Goal: Task Accomplishment & Management: Complete application form

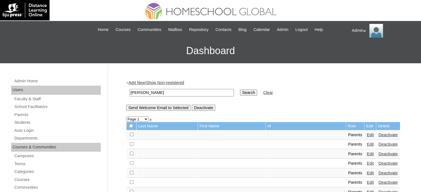
type input "[PERSON_NAME]"
click at [240, 93] on input "Search" at bounding box center [248, 93] width 17 height 6
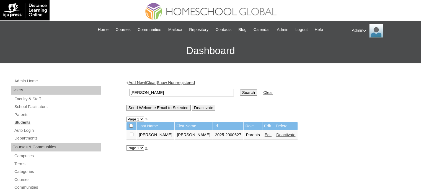
click at [26, 123] on link "Students" at bounding box center [57, 122] width 87 height 7
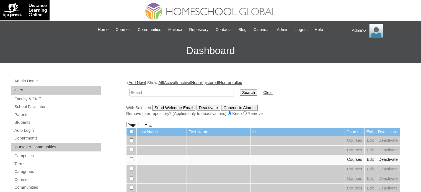
click at [179, 93] on input "text" at bounding box center [182, 92] width 104 height 7
type input "[PERSON_NAME]"
click at [240, 92] on input "Search" at bounding box center [248, 93] width 17 height 6
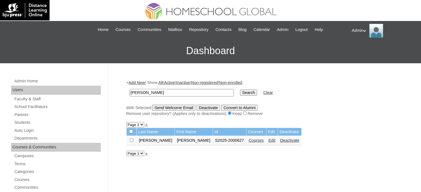
click at [249, 140] on link "Courses" at bounding box center [256, 140] width 15 height 4
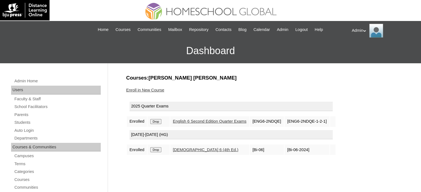
click at [150, 88] on link "Enroll in New Course" at bounding box center [145, 90] width 38 height 4
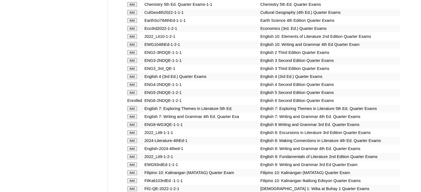
scroll to position [1619, 0]
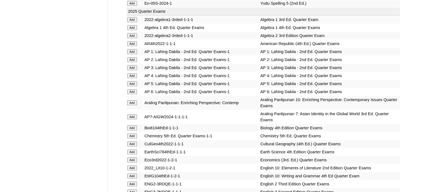
scroll to position [2058, 0]
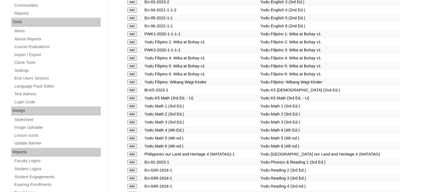
scroll to position [919, 0]
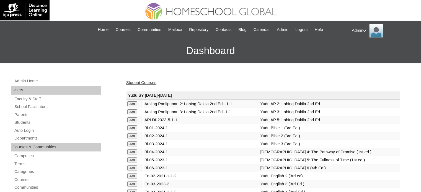
click at [136, 81] on link "Student Courses" at bounding box center [141, 83] width 30 height 4
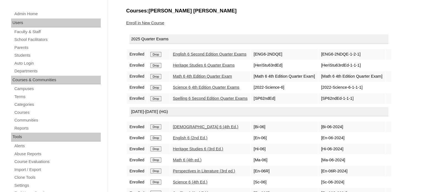
scroll to position [64, 0]
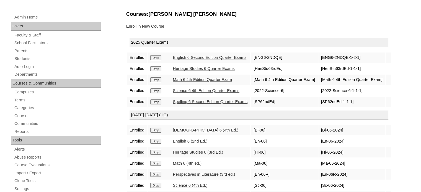
click at [25, 57] on link "Students" at bounding box center [57, 58] width 87 height 7
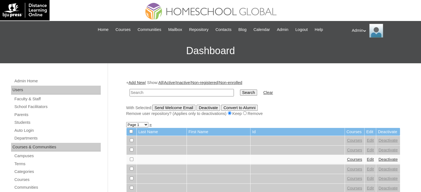
click at [140, 82] on link "Add New" at bounding box center [136, 83] width 16 height 4
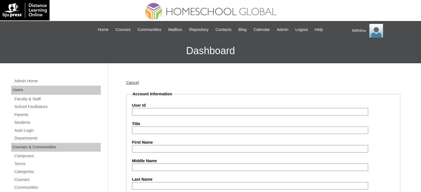
click at [148, 112] on input "User Id" at bounding box center [250, 111] width 236 height 7
click at [136, 82] on link "Cancel" at bounding box center [132, 83] width 13 height 4
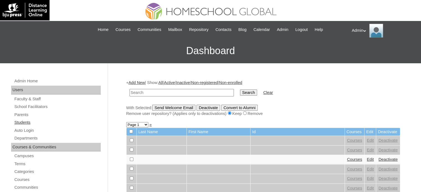
click at [28, 123] on link "Students" at bounding box center [57, 122] width 87 height 7
click at [136, 81] on link "Add New" at bounding box center [136, 83] width 16 height 4
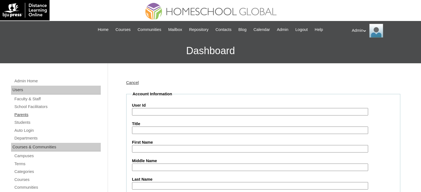
click at [23, 115] on link "Parents" at bounding box center [57, 115] width 87 height 7
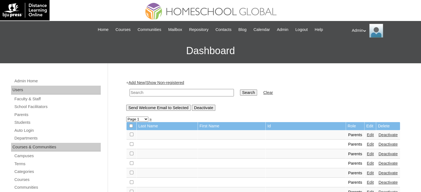
click at [141, 83] on link "Add New" at bounding box center [136, 83] width 16 height 4
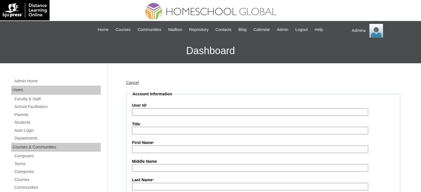
click at [154, 150] on input "First Name *" at bounding box center [250, 149] width 236 height 7
paste input "[PERSON_NAME] [PERSON_NAME] [PERSON_NAME]"
drag, startPoint x: 190, startPoint y: 150, endPoint x: 162, endPoint y: 151, distance: 28.3
click at [162, 151] on input "[PERSON_NAME] [PERSON_NAME] [PERSON_NAME]" at bounding box center [250, 149] width 236 height 7
type input "[PERSON_NAME] [PERSON_NAME]"
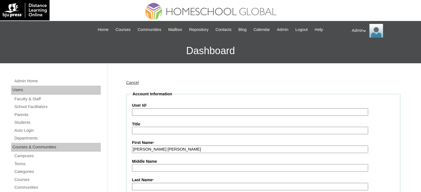
click at [149, 166] on input "Middle Name" at bounding box center [250, 167] width 236 height 7
paste input "[PERSON_NAME]"
drag, startPoint x: 165, startPoint y: 167, endPoint x: 145, endPoint y: 168, distance: 19.7
click at [145, 168] on input "Torres Cosico" at bounding box center [250, 167] width 236 height 7
type input "Torres"
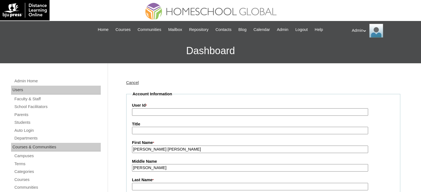
click at [138, 186] on input "Last Name *" at bounding box center [250, 186] width 236 height 7
paste input "Cosico"
click at [135, 187] on input "Cosico" at bounding box center [250, 186] width 236 height 7
type input "Cosico"
click at [134, 168] on input "Torres" at bounding box center [250, 167] width 236 height 7
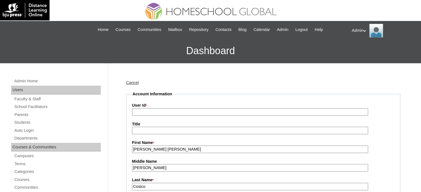
type input "Torres"
click at [167, 113] on input "User Id *" at bounding box center [250, 112] width 236 height 7
paste input "2025-2504318"
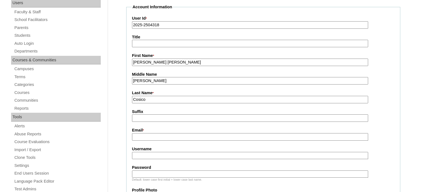
scroll to position [87, 0]
type input "2025-2504318"
click at [159, 136] on input "Email *" at bounding box center [250, 136] width 236 height 7
paste input "ecosico@yahoo.com"
type input "ecosico@yahoo.com"
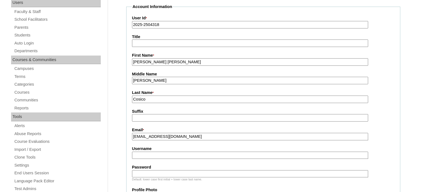
click at [150, 158] on input "Username" at bounding box center [250, 155] width 236 height 7
paste input "mariaeli.cosico"
type input "mariaeli.cosico"
click at [163, 174] on input "Password" at bounding box center [250, 174] width 236 height 7
type input "DLOF2025"
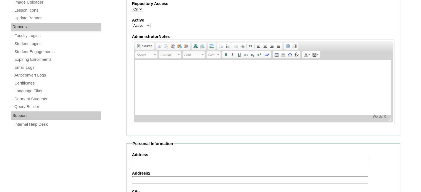
scroll to position [550, 0]
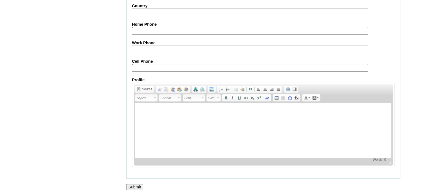
click at [134, 184] on input "Submit" at bounding box center [134, 187] width 17 height 6
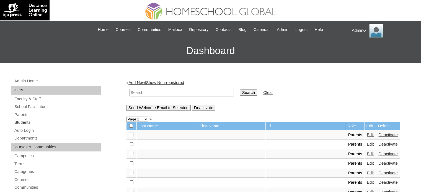
click at [32, 123] on link "Students" at bounding box center [57, 122] width 87 height 7
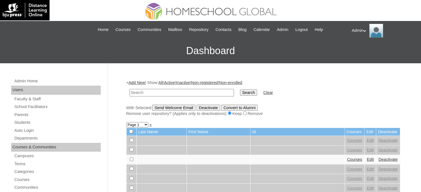
drag, startPoint x: 0, startPoint y: 0, endPoint x: 140, endPoint y: 93, distance: 167.5
click at [140, 93] on input "text" at bounding box center [182, 92] width 104 height 7
type input "Cosico"
click at [240, 93] on input "Search" at bounding box center [248, 93] width 17 height 6
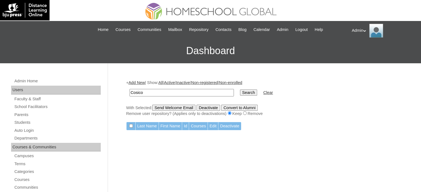
click at [133, 84] on link "Add New" at bounding box center [136, 83] width 16 height 4
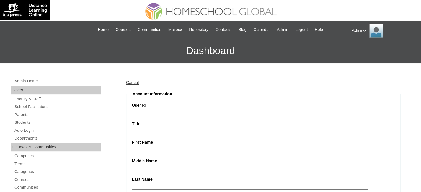
click at [149, 114] on input "User Id" at bounding box center [250, 111] width 236 height 7
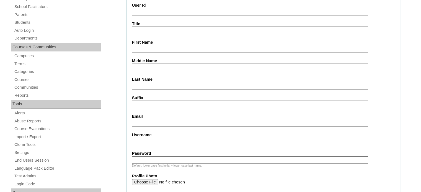
scroll to position [100, 0]
click at [153, 141] on input "Username" at bounding box center [250, 141] width 236 height 7
paste input "jiatar.cosico"
type input "jiatar.cosico"
click at [159, 10] on input "User Id" at bounding box center [250, 11] width 236 height 7
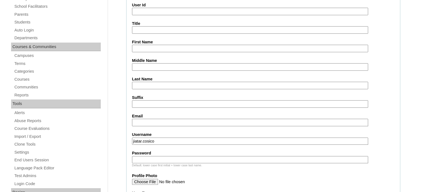
paste input "S2025-2504318"
type input "S2025-2504318"
click at [146, 49] on input "First Name" at bounding box center [250, 48] width 236 height 7
paste input "Jia Tarah"
type input "Jia Tarah"
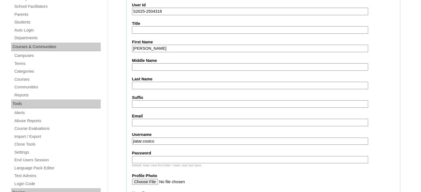
click at [155, 86] on input "Last Name" at bounding box center [250, 85] width 236 height 7
paste input "[PERSON_NAME]"
type input "[PERSON_NAME]"
click at [158, 64] on input "Middle Name" at bounding box center [250, 66] width 236 height 7
paste input "Cosico"
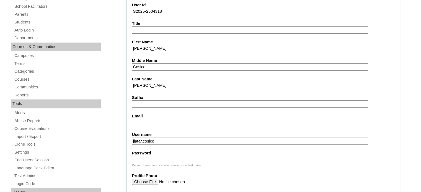
type input "Cosico"
click at [137, 120] on input "Email" at bounding box center [250, 122] width 236 height 7
paste input "[EMAIL_ADDRESS][DOMAIN_NAME]"
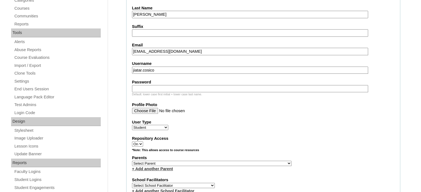
scroll to position [172, 0]
type input "[EMAIL_ADDRESS][DOMAIN_NAME]"
click at [184, 86] on input "Password" at bounding box center [250, 88] width 236 height 7
type input "DLOS2025"
click at [177, 161] on select "Select Parent , , , , , , , , , , , , , , , , , , , , , , , , , , , , , , , , ,…" at bounding box center [211, 163] width 159 height 5
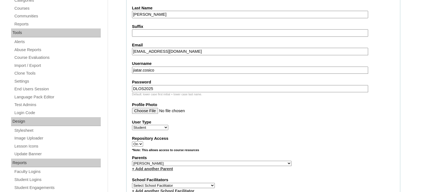
click at [168, 161] on select "Select Parent , , , , , , , , , , , , , , , , , , , , , , , , , , , , , , , , ,…" at bounding box center [211, 163] width 159 height 5
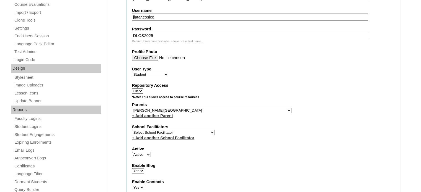
select select "27533"
click at [210, 108] on select "Select Parent , , , , , , , , , , , , , , , , , , , , , , , , , , , , , , , , ,…" at bounding box center [211, 110] width 159 height 5
select select
click at [132, 108] on select "Select Parent , , , , , , , , , , , , , , , , , , , , , , , , , , , , , , , , ,…" at bounding box center [211, 110] width 159 height 5
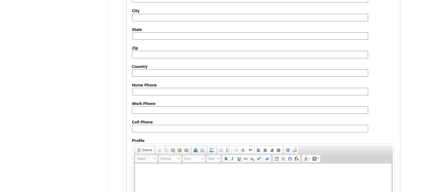
scroll to position [644, 0]
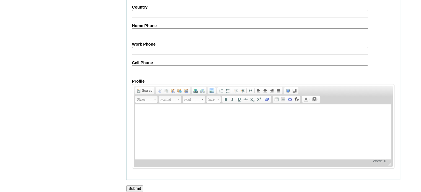
click at [138, 186] on input "Submit" at bounding box center [134, 189] width 17 height 6
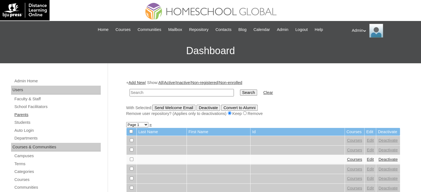
click at [26, 114] on link "Parents" at bounding box center [57, 115] width 87 height 7
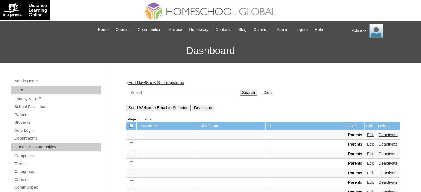
click at [143, 91] on input "text" at bounding box center [182, 92] width 104 height 7
type input "[PERSON_NAME]"
click at [240, 95] on input "Search" at bounding box center [248, 93] width 17 height 6
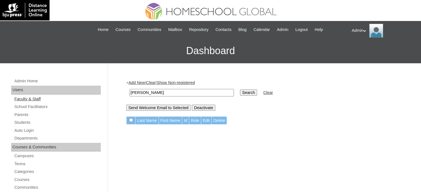
drag, startPoint x: 155, startPoint y: 95, endPoint x: 88, endPoint y: 100, distance: 67.5
type input "casico"
click at [240, 94] on input "Search" at bounding box center [248, 93] width 17 height 6
click at [24, 115] on link "Parents" at bounding box center [57, 115] width 87 height 7
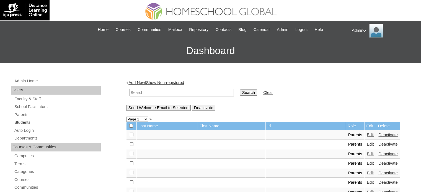
click at [29, 122] on link "Students" at bounding box center [57, 122] width 87 height 7
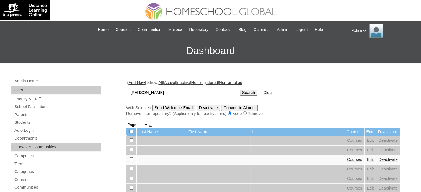
type input "[PERSON_NAME]"
click at [240, 92] on input "Search" at bounding box center [248, 93] width 17 height 6
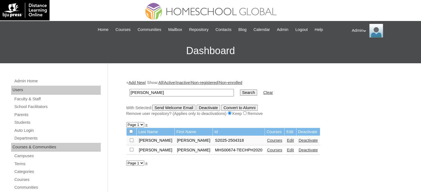
click at [267, 140] on link "Courses" at bounding box center [274, 140] width 15 height 4
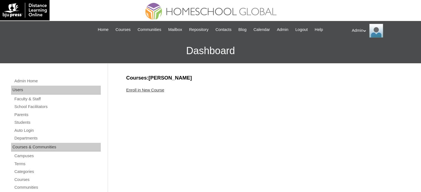
click at [150, 89] on link "Enroll in New Course" at bounding box center [145, 90] width 38 height 4
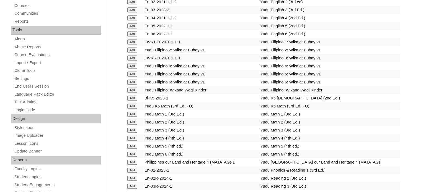
scroll to position [1938, 0]
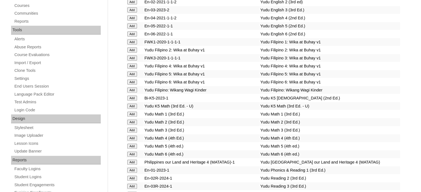
scroll to position [1946, 0]
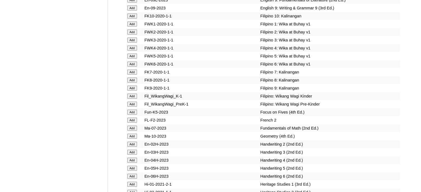
scroll to position [1787, 0]
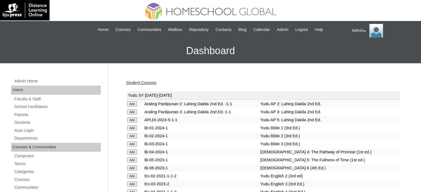
click at [139, 84] on link "Student Courses" at bounding box center [141, 83] width 30 height 4
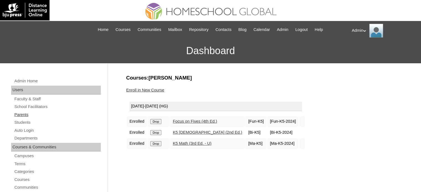
click at [17, 115] on link "Parents" at bounding box center [57, 115] width 87 height 7
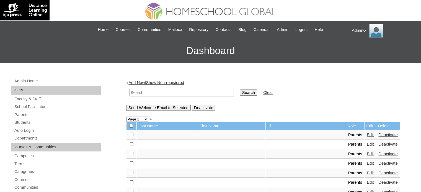
click at [182, 91] on input "text" at bounding box center [182, 92] width 104 height 7
paste input "2025-2504318"
type input "2025-2504318"
click at [240, 91] on input "Search" at bounding box center [248, 93] width 17 height 6
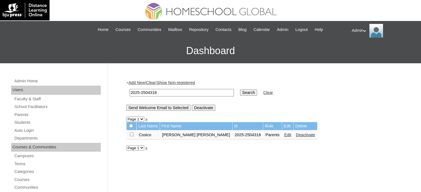
click at [284, 136] on link "Edit" at bounding box center [287, 135] width 7 height 4
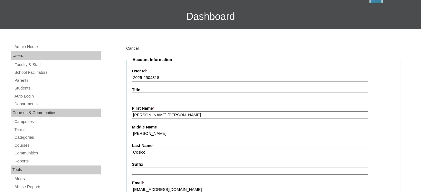
scroll to position [35, 0]
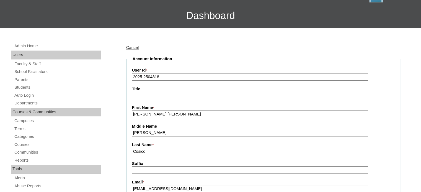
click at [135, 151] on input "Cosico" at bounding box center [250, 151] width 236 height 7
click at [162, 149] on input "Cosico" at bounding box center [250, 151] width 236 height 7
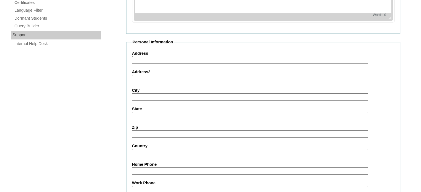
scroll to position [530, 0]
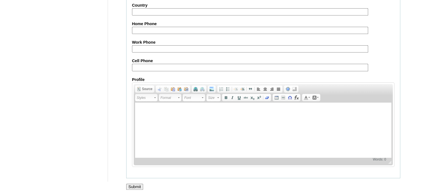
click at [135, 184] on input "Submit" at bounding box center [134, 187] width 17 height 6
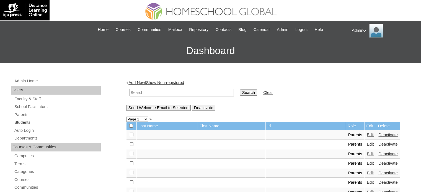
click at [19, 125] on link "Students" at bounding box center [57, 122] width 87 height 7
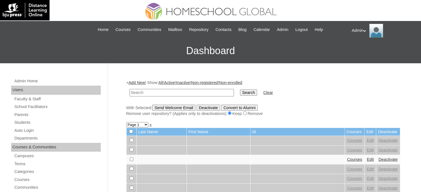
drag, startPoint x: 0, startPoint y: 0, endPoint x: 162, endPoint y: 93, distance: 186.4
click at [162, 93] on input "text" at bounding box center [182, 92] width 104 height 7
type input "[PERSON_NAME]"
click at [240, 93] on input "Search" at bounding box center [248, 93] width 17 height 6
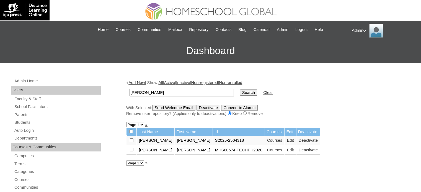
click at [287, 140] on link "Edit" at bounding box center [290, 140] width 7 height 4
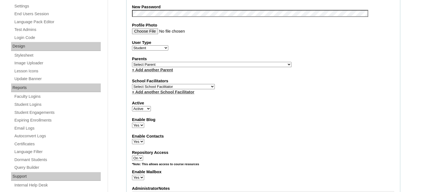
scroll to position [238, 0]
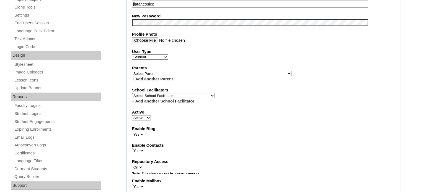
click at [225, 72] on select "Select Parent , , , , , , , , , , , , , , , , , , , , , , , , , , , , , , , , ,…" at bounding box center [211, 73] width 159 height 5
select select "43629"
click at [180, 72] on select "Select Parent , , , , , , , , , , , , , , , , , , , , , , , , , , , , , , , , ,…" at bounding box center [211, 73] width 159 height 5
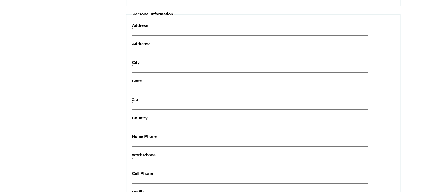
scroll to position [640, 0]
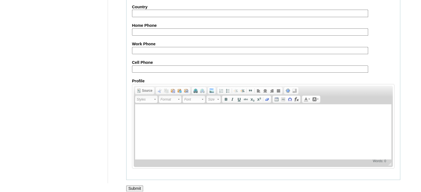
click at [135, 186] on input "Submit" at bounding box center [134, 189] width 17 height 6
